Goal: Task Accomplishment & Management: Use online tool/utility

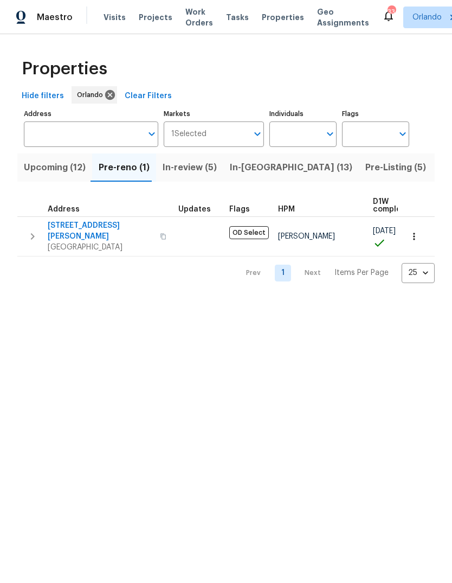
click at [58, 231] on span "3820 Wells St" at bounding box center [101, 231] width 106 height 22
click at [420, 228] on button "button" at bounding box center [414, 236] width 24 height 24
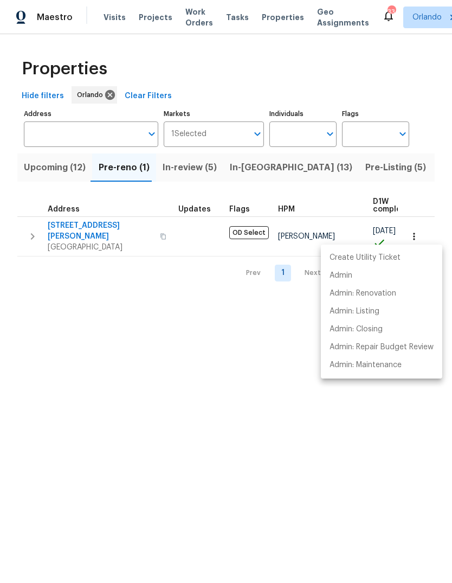
click at [411, 238] on div at bounding box center [226, 291] width 452 height 583
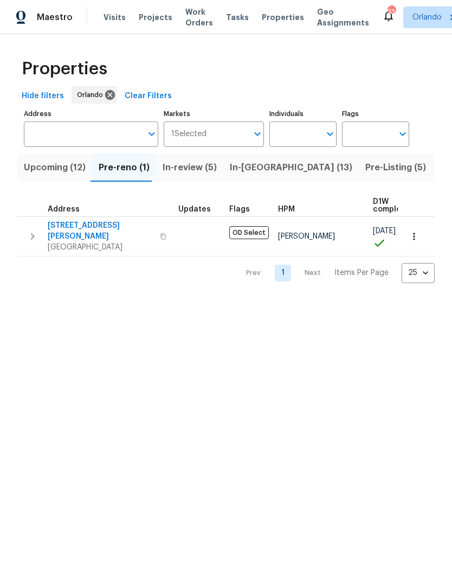
click at [411, 237] on div "Create Utility Ticket Admin Admin: Renovation Admin: Listing Admin: Closing Adm…" at bounding box center [226, 291] width 452 height 583
click at [413, 231] on icon "button" at bounding box center [414, 236] width 11 height 11
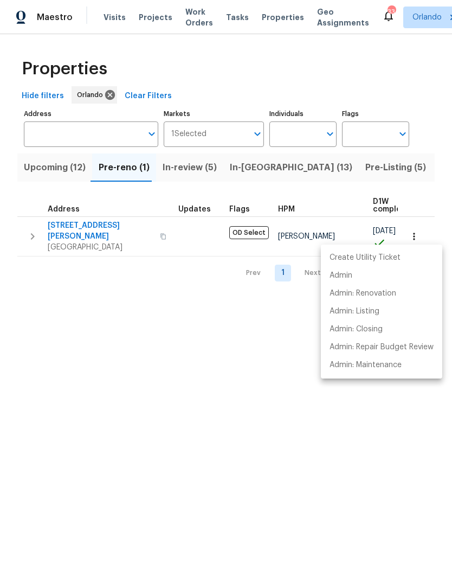
click at [379, 427] on div at bounding box center [226, 291] width 452 height 583
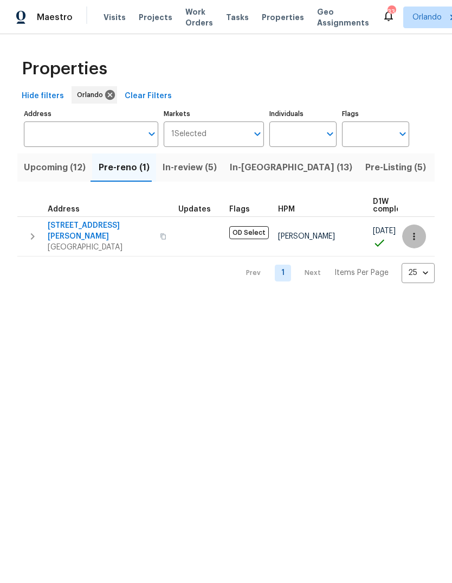
click at [415, 235] on icon "button" at bounding box center [414, 236] width 11 height 11
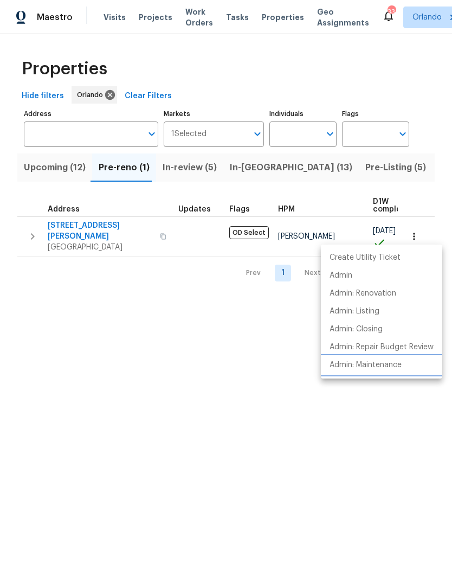
click at [397, 367] on p "Admin: Maintenance" at bounding box center [366, 364] width 72 height 11
